Goal: Task Accomplishment & Management: Complete application form

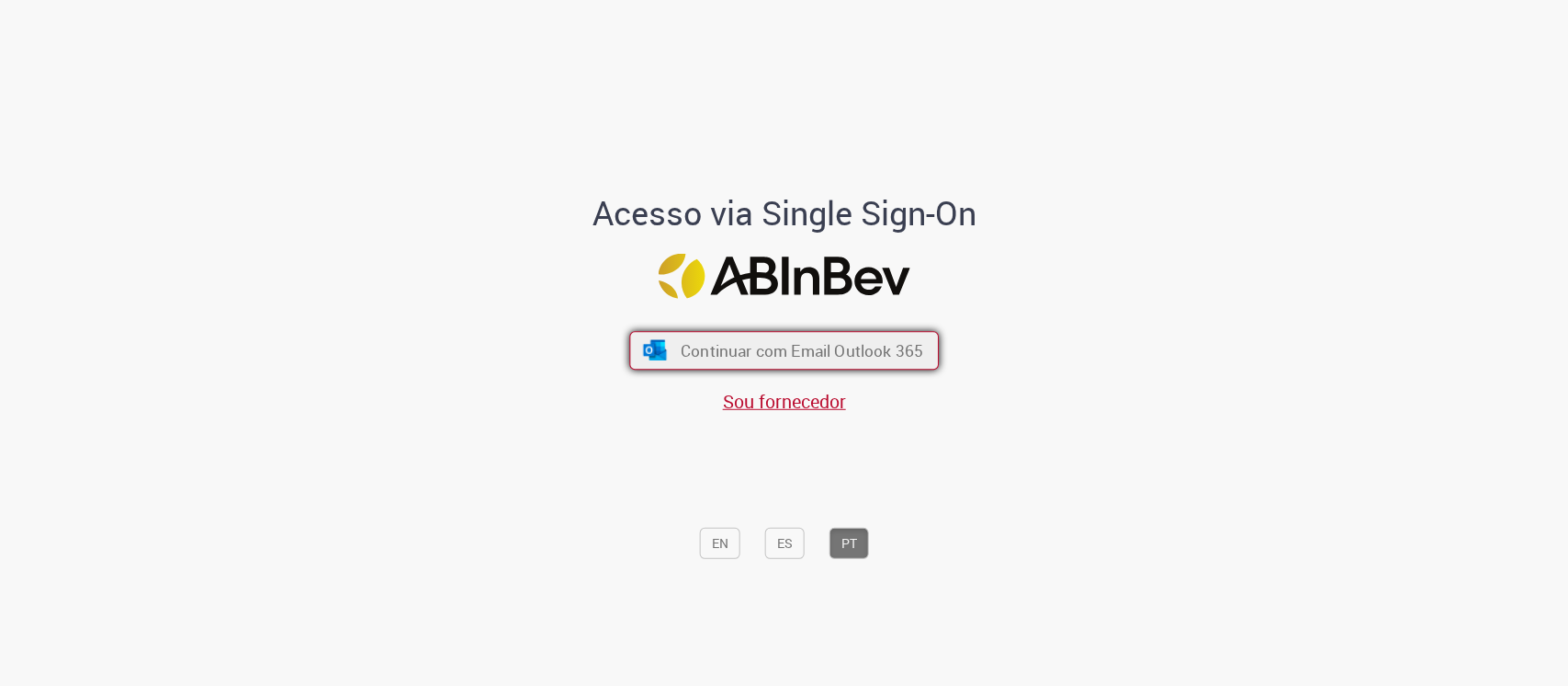
click at [859, 343] on span "Continuar com Email Outlook 365" at bounding box center [802, 350] width 242 height 21
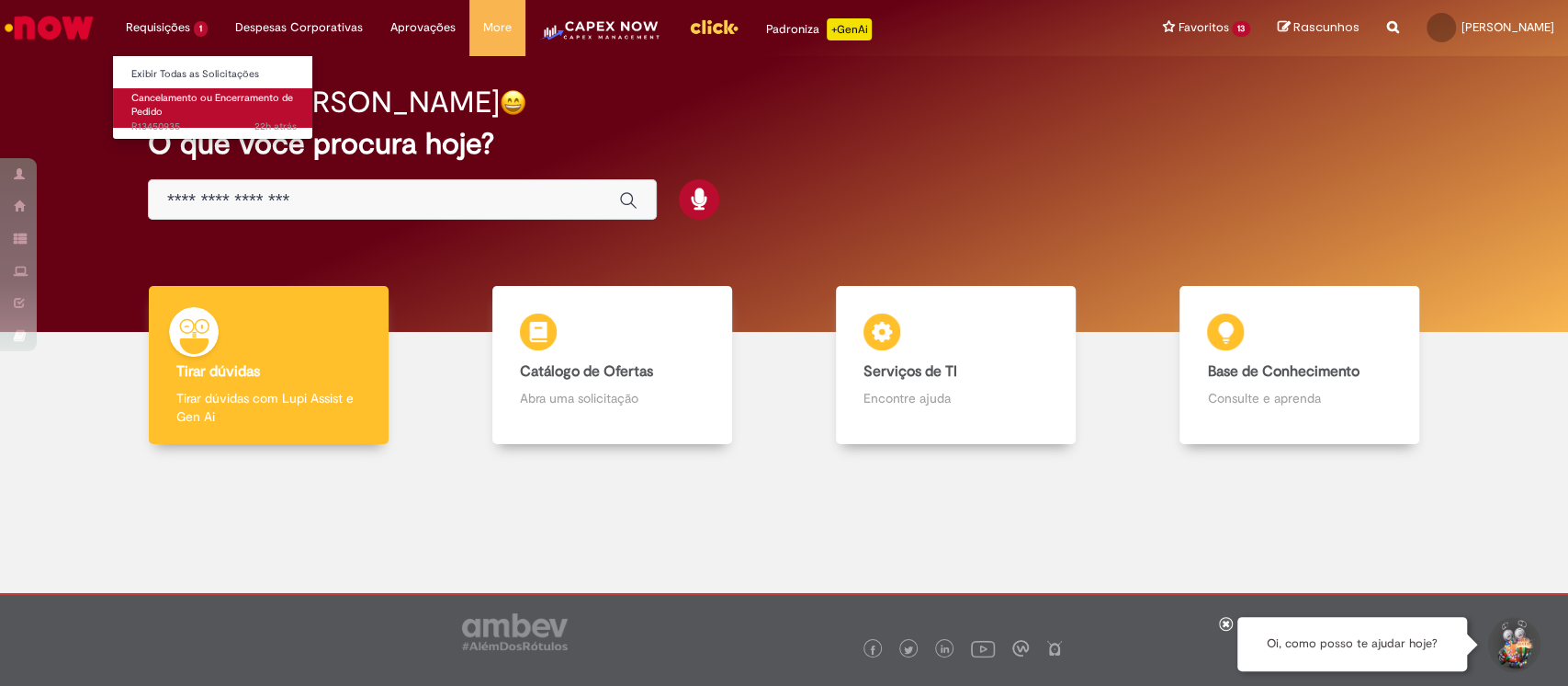
click at [185, 93] on span "Cancelamento ou Encerramento de Pedido" at bounding box center [211, 105] width 162 height 28
